Goal: Navigation & Orientation: Find specific page/section

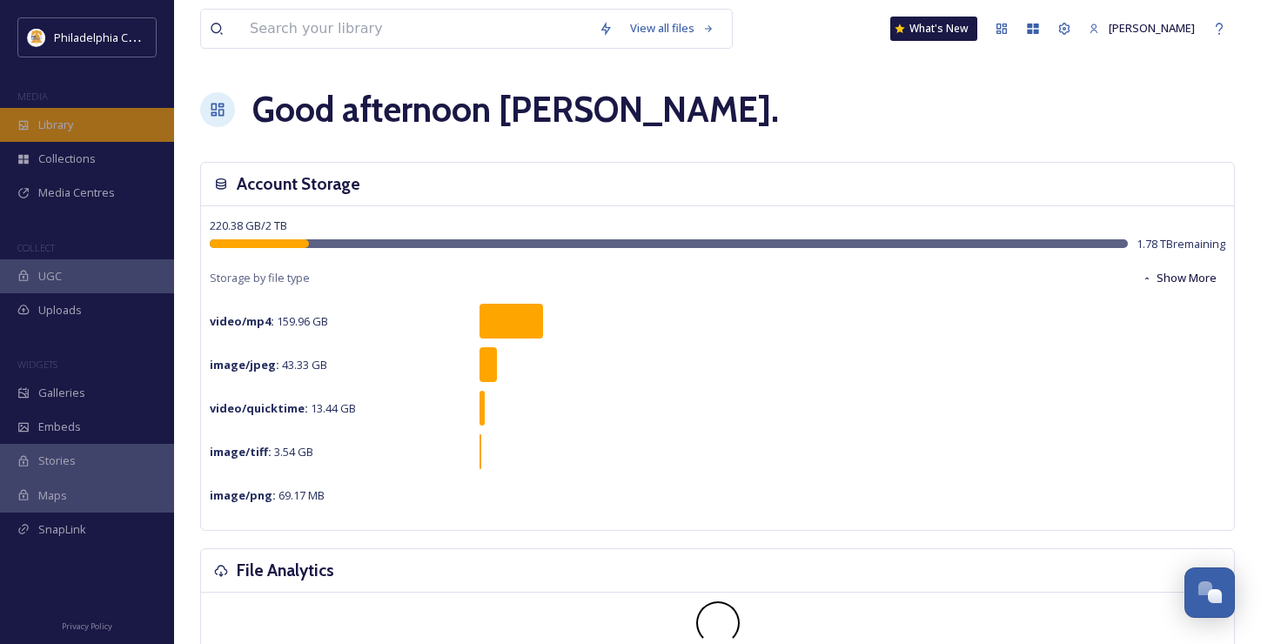
click at [80, 130] on div "Library" at bounding box center [87, 125] width 174 height 34
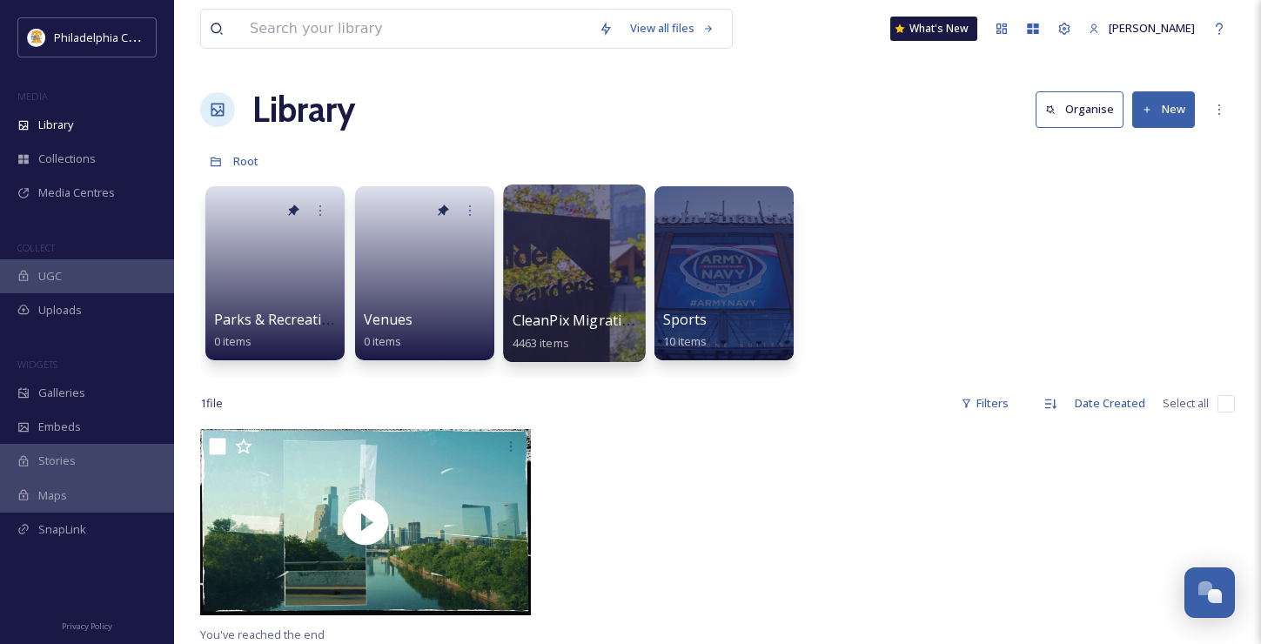
click at [565, 320] on span "CleanPix Migration" at bounding box center [576, 320] width 127 height 19
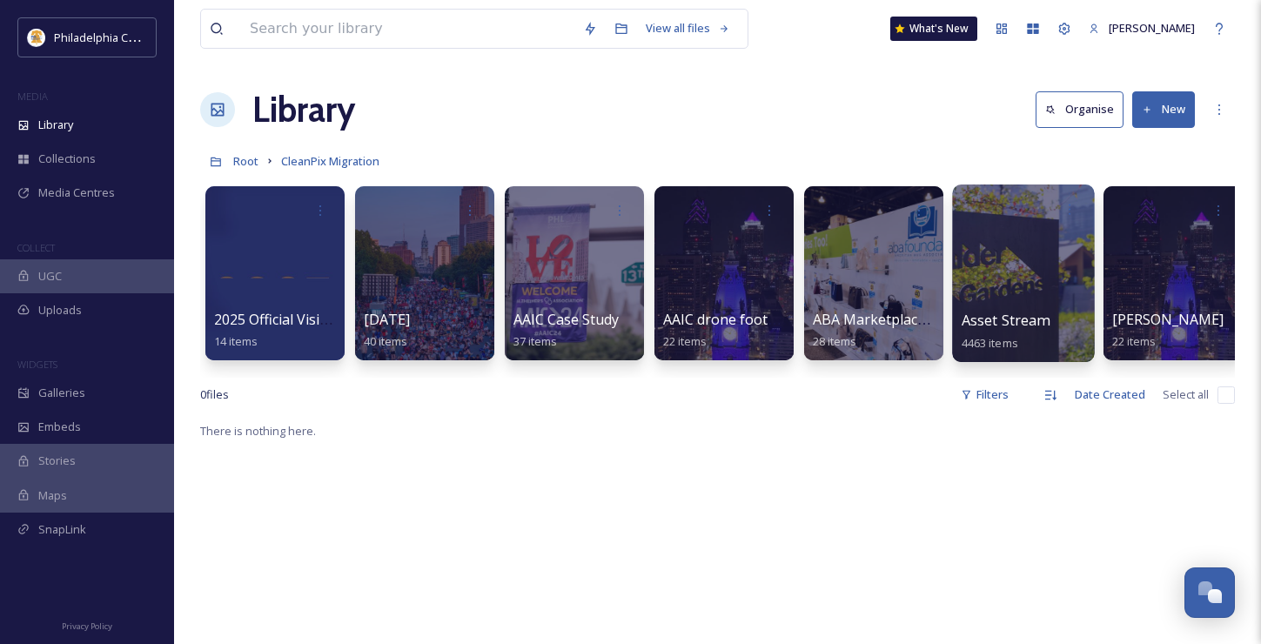
click at [1008, 329] on span "Asset Stream" at bounding box center [1006, 320] width 88 height 19
